Goal: Entertainment & Leisure: Consume media (video, audio)

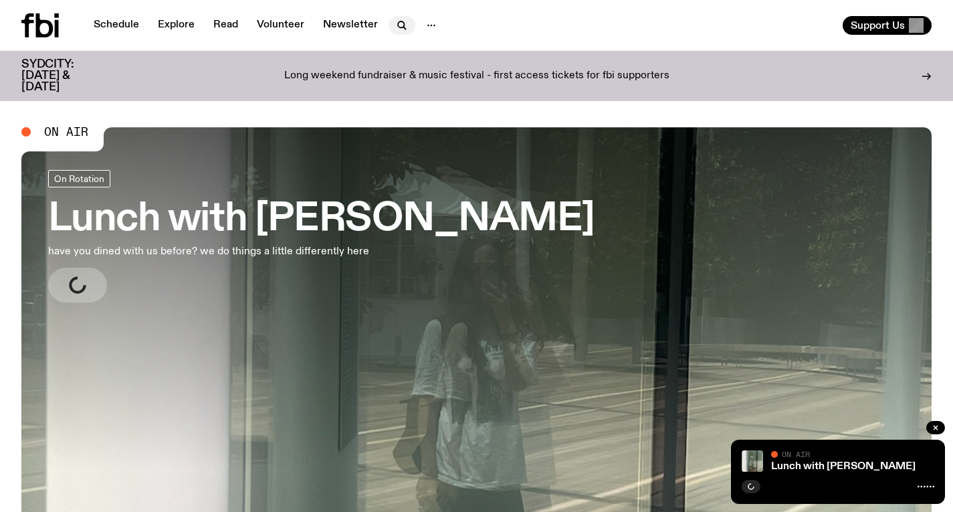
click at [394, 22] on icon "button" at bounding box center [402, 25] width 16 height 16
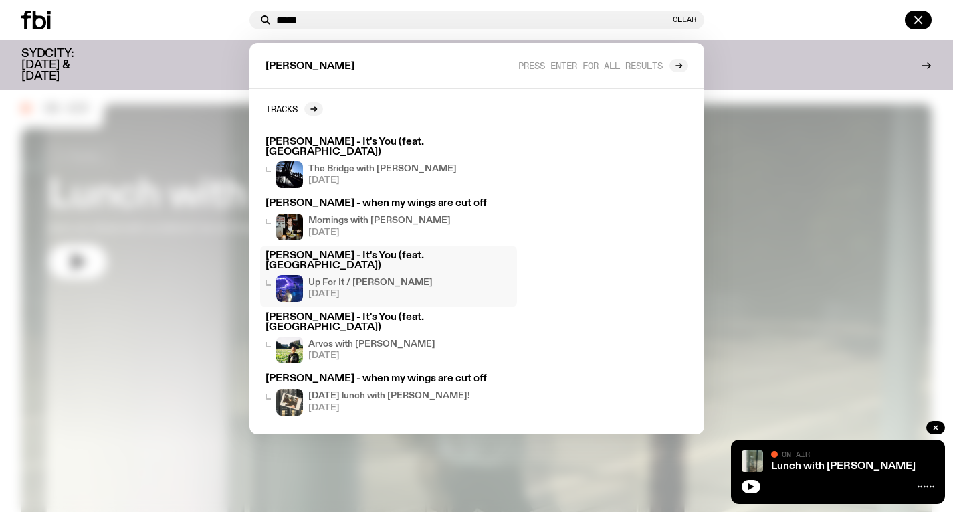
scroll to position [12, 0]
type input "*****"
click at [312, 106] on icon at bounding box center [314, 109] width 8 height 8
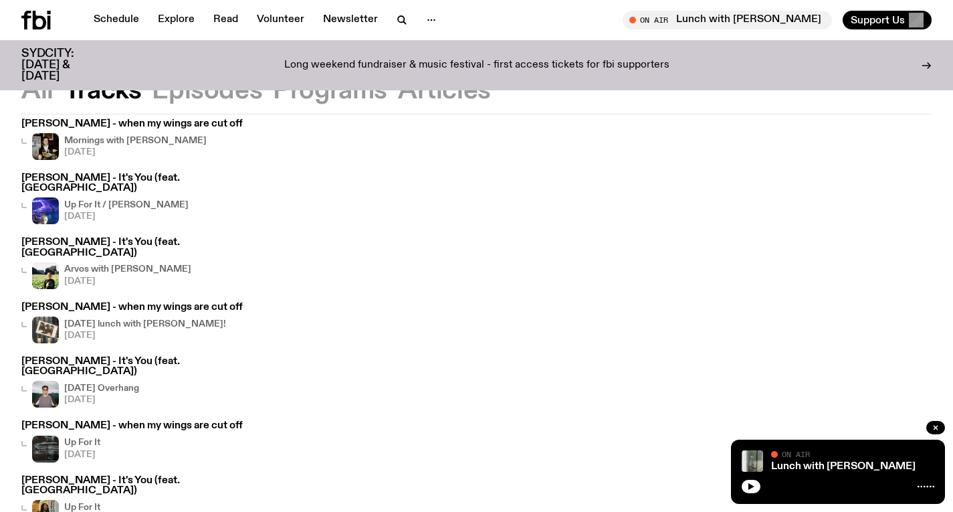
scroll to position [256, 0]
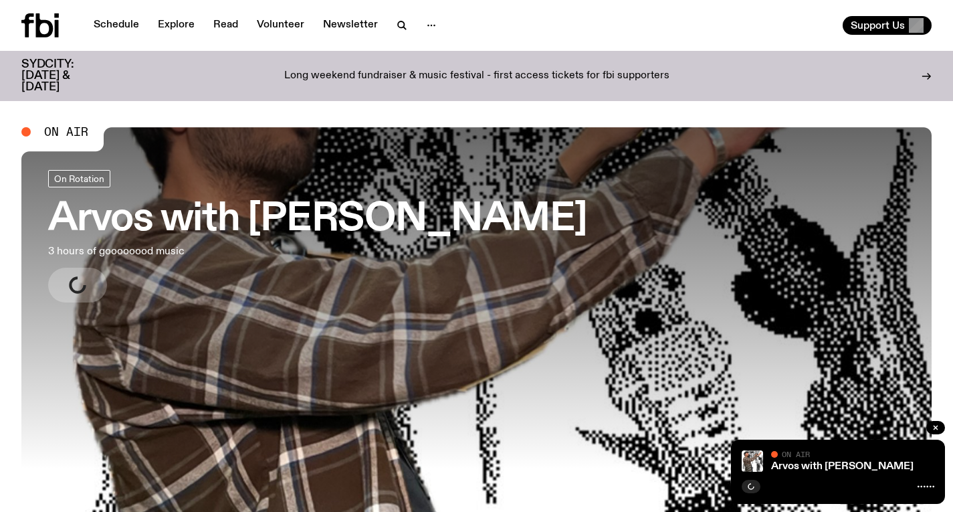
click at [479, 229] on h3 "Arvos with [PERSON_NAME]" at bounding box center [317, 219] width 539 height 37
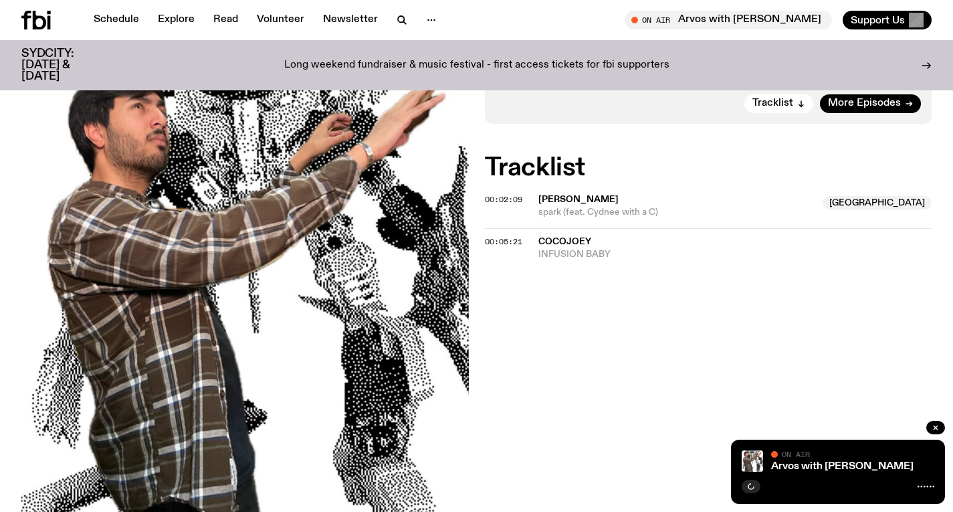
scroll to position [416, 0]
